Goal: Check status: Check status

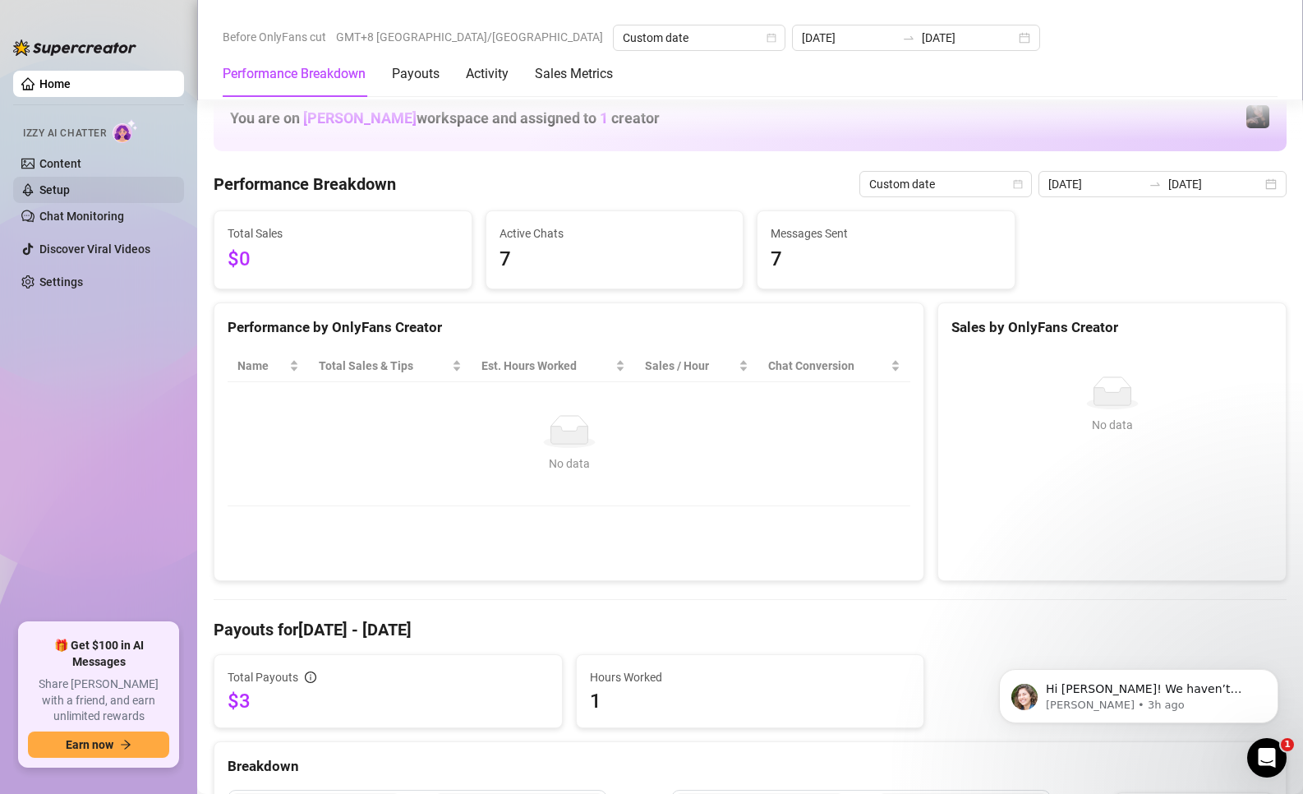
scroll to position [329, 0]
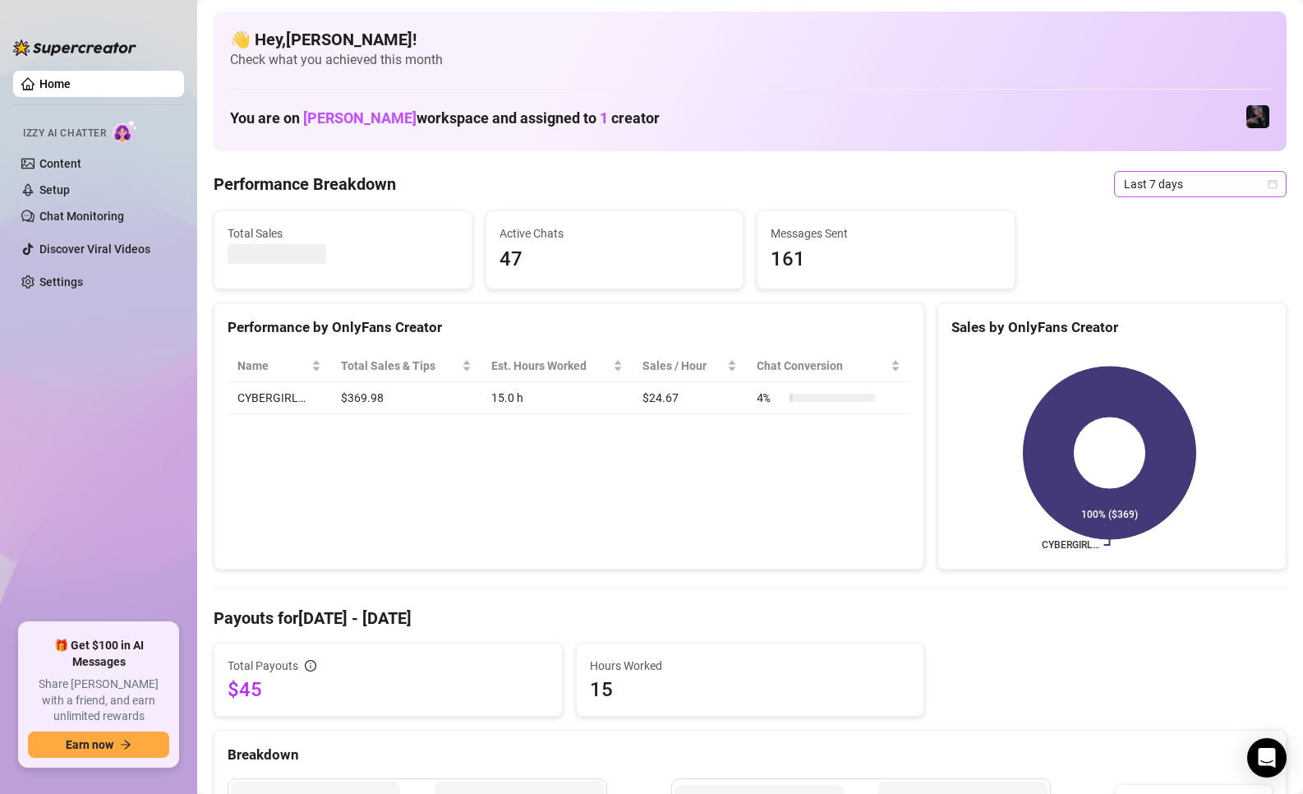
click at [1196, 175] on span "Last 7 days" at bounding box center [1200, 184] width 153 height 25
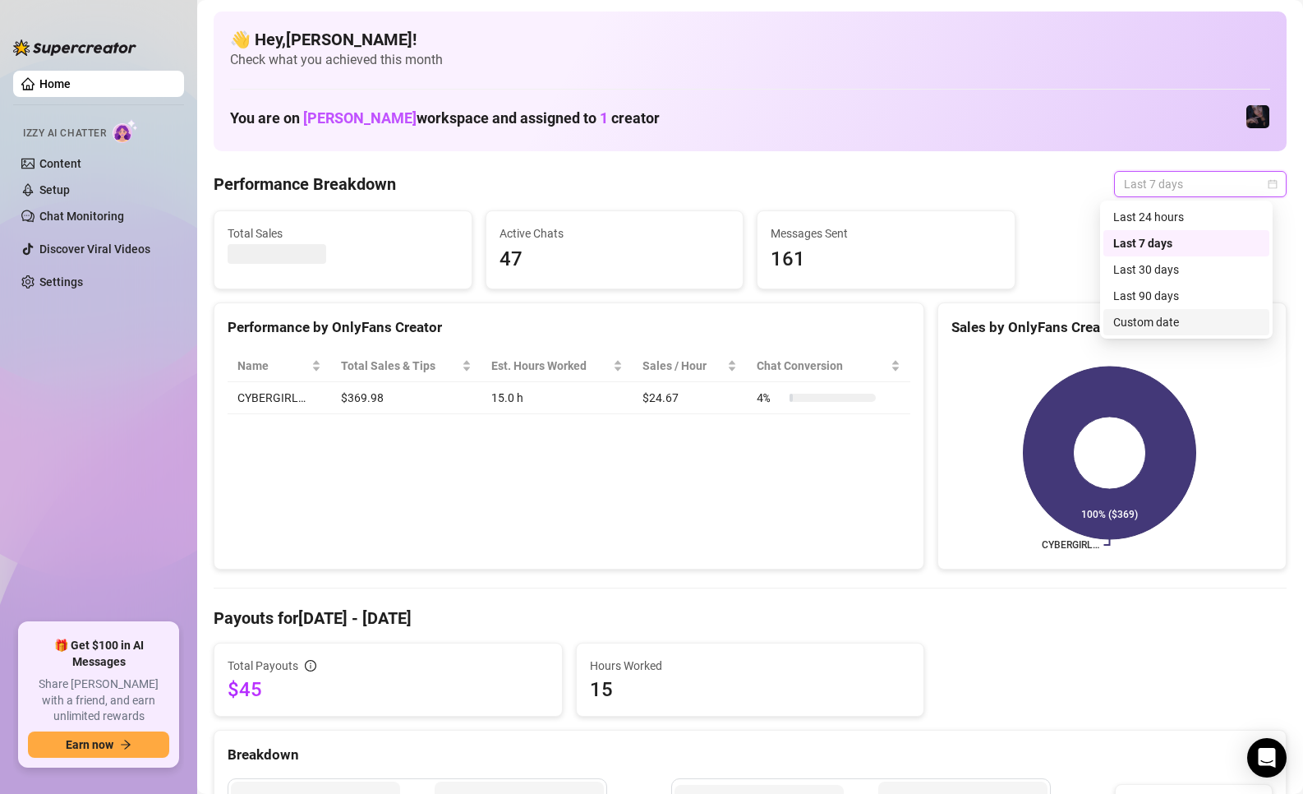
click at [1178, 325] on div "Custom date" at bounding box center [1186, 322] width 146 height 18
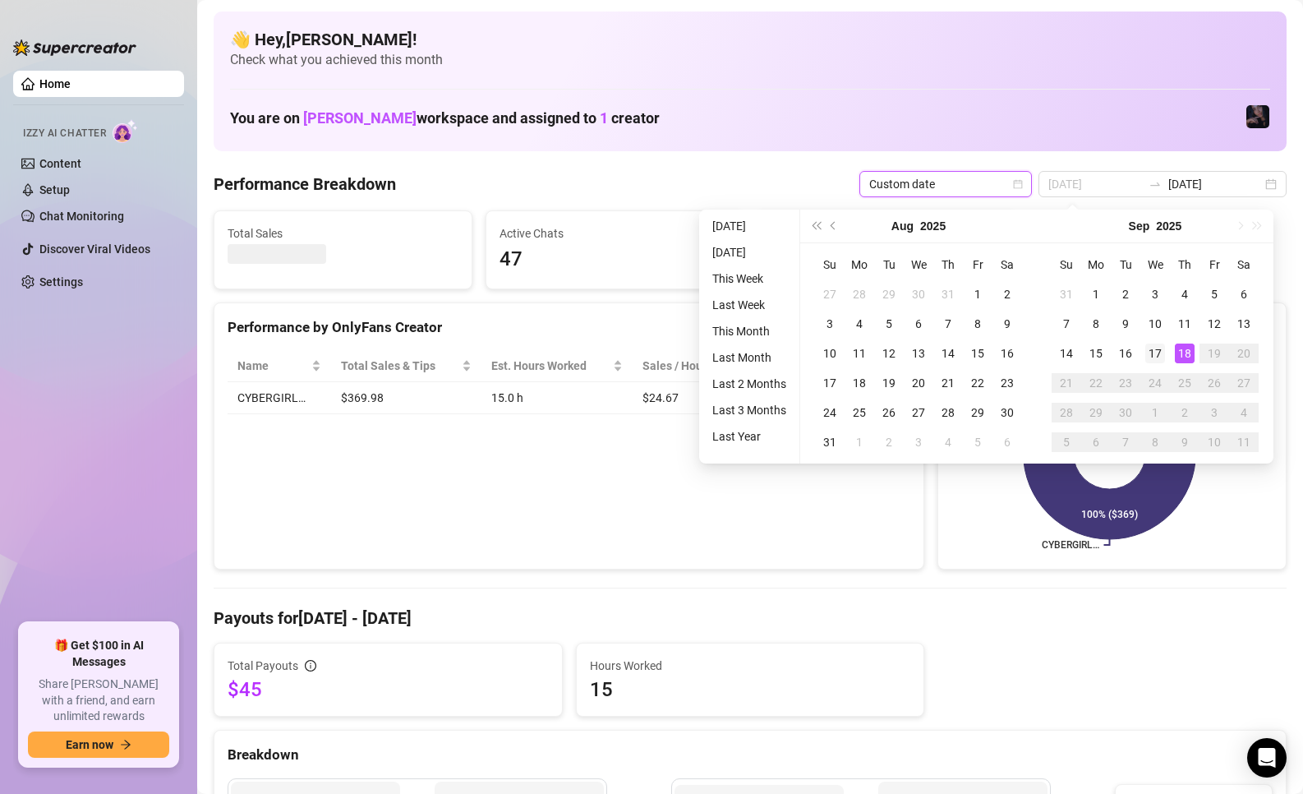
type input "[DATE]"
click at [1157, 353] on div "17" at bounding box center [1155, 353] width 20 height 20
type input "[DATE]"
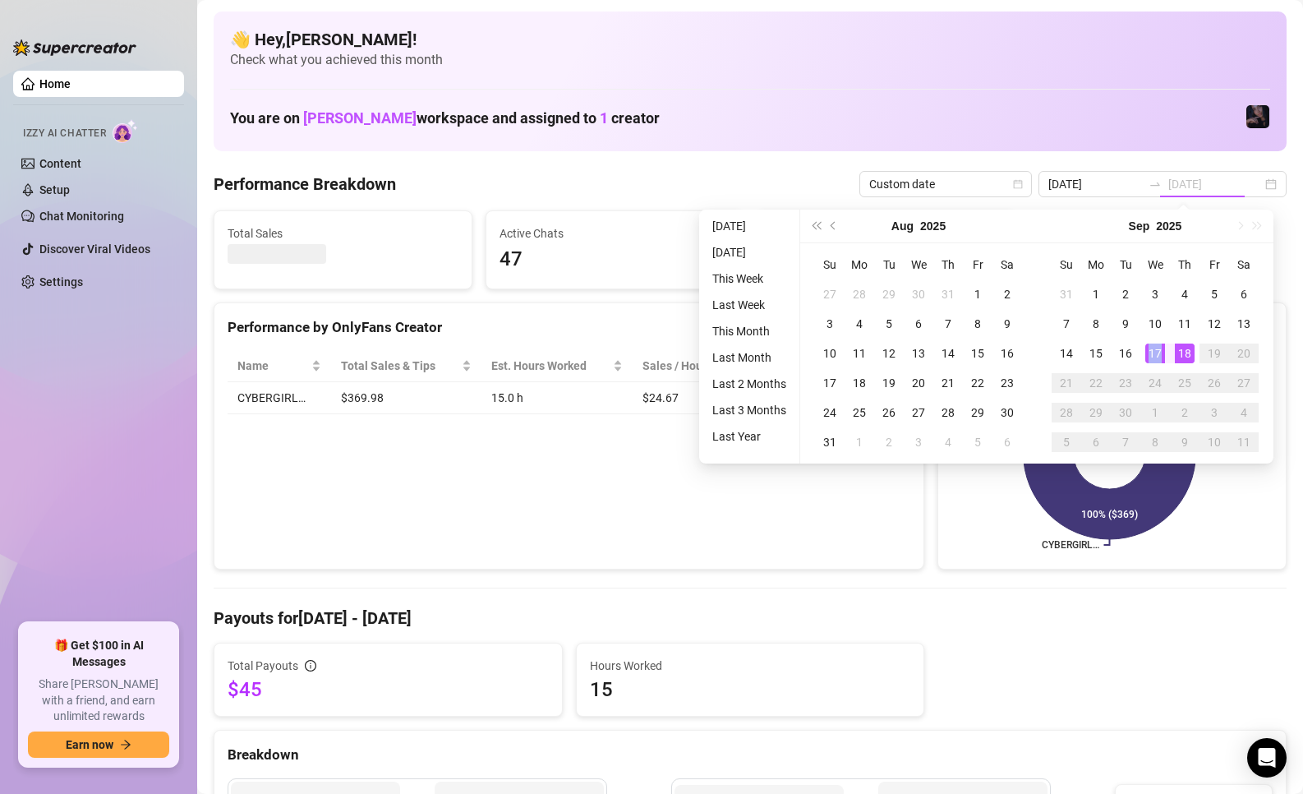
type input "[DATE]"
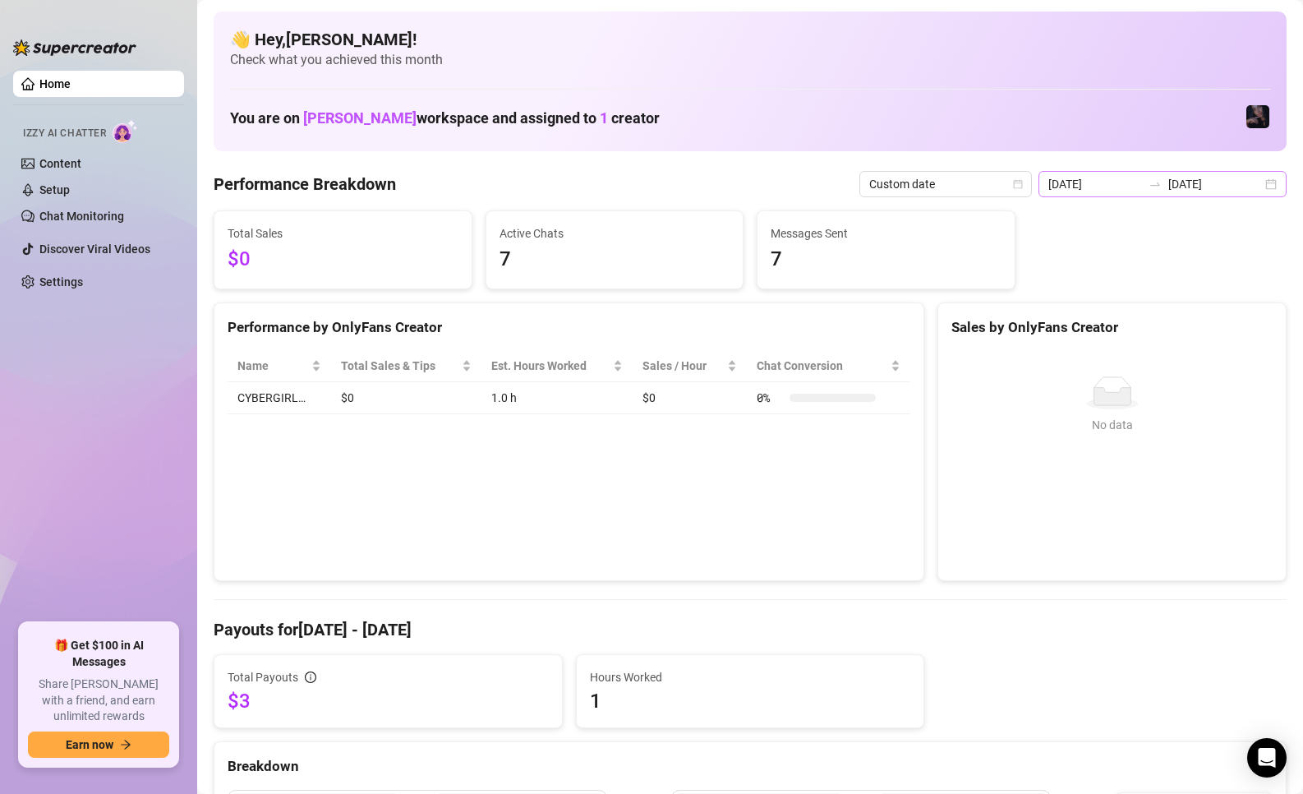
click at [1158, 191] on div "[DATE] [DATE]" at bounding box center [1162, 184] width 248 height 26
type input "[DATE]"
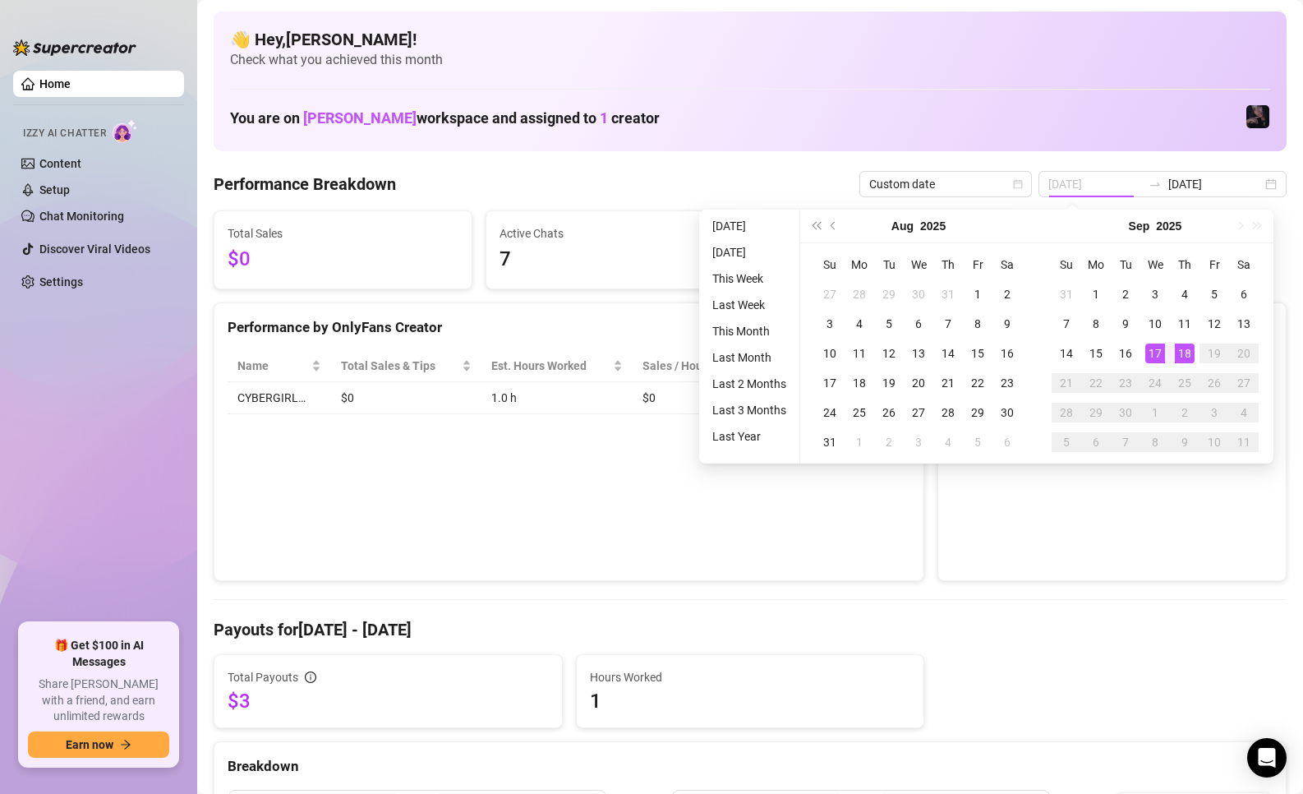
click at [1182, 355] on div "18" at bounding box center [1185, 353] width 20 height 20
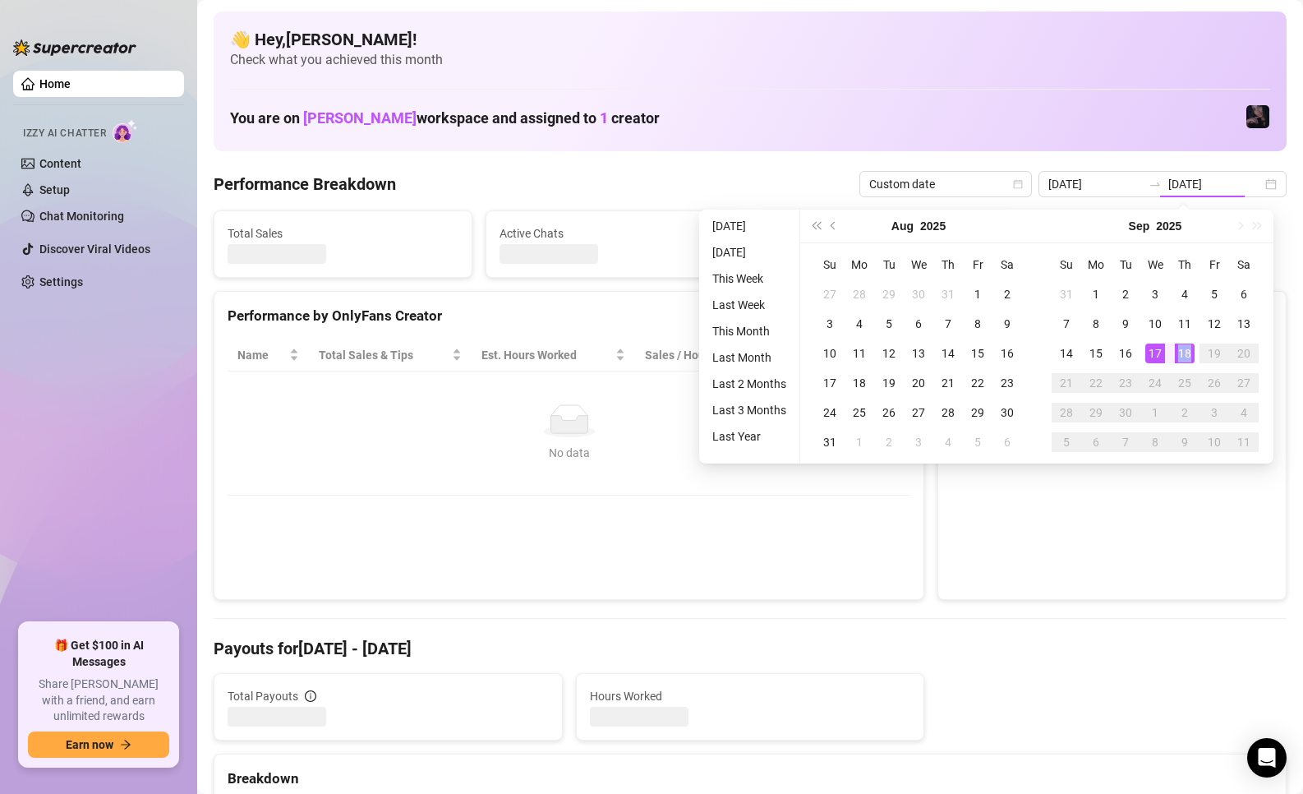
type input "[DATE]"
